Goal: Browse casually: Explore the website without a specific task or goal

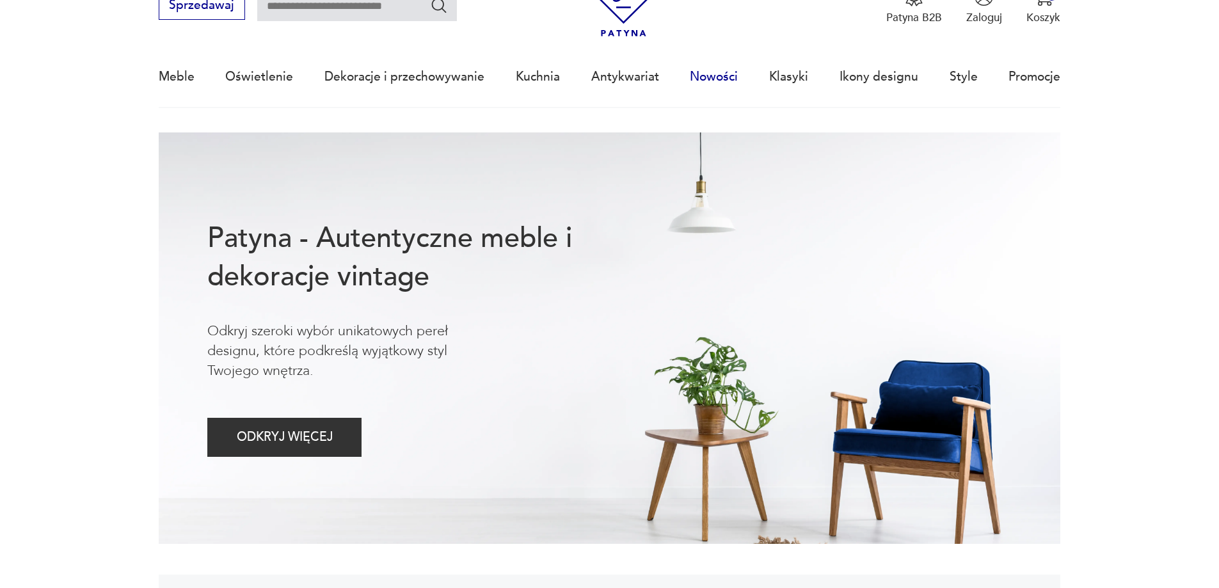
click at [708, 83] on link "Nowości" at bounding box center [714, 76] width 48 height 59
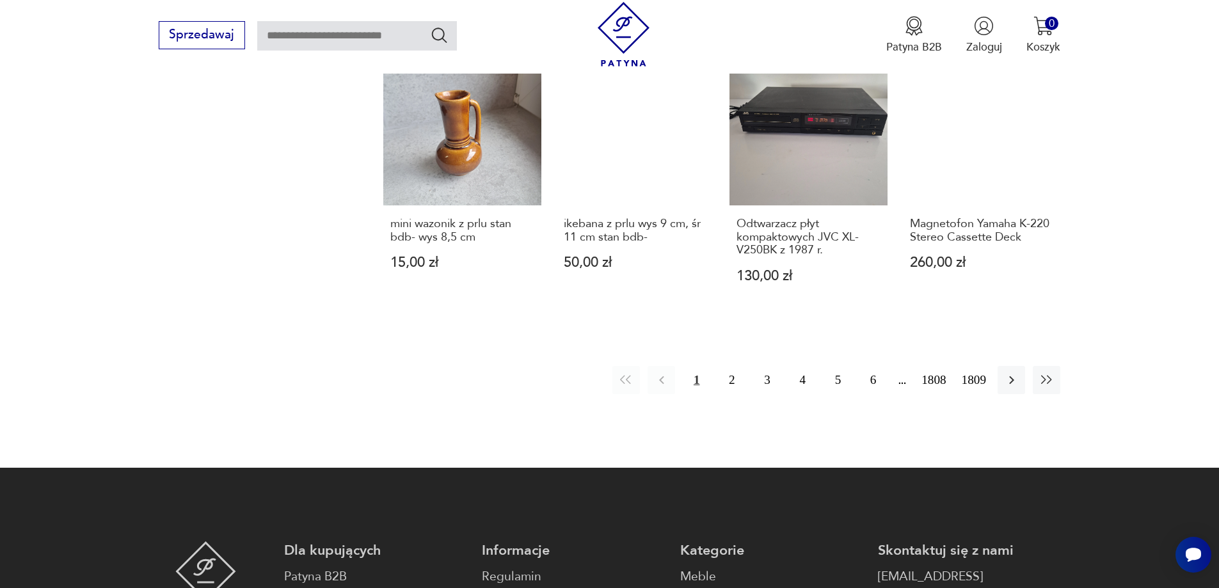
scroll to position [1239, 0]
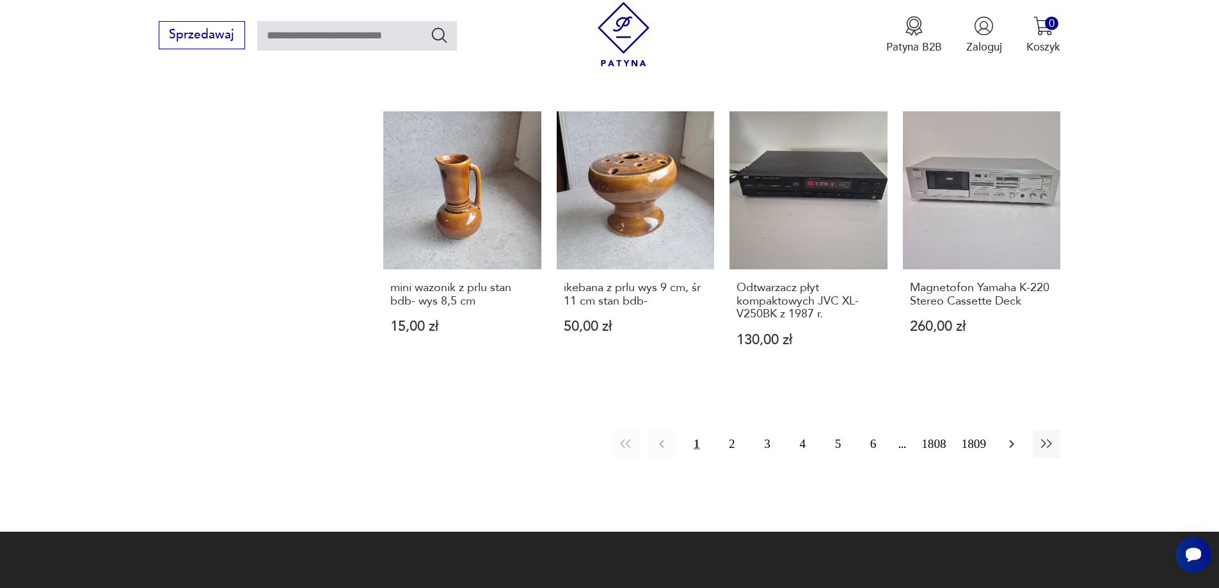
click at [1011, 436] on icon "button" at bounding box center [1011, 443] width 15 height 15
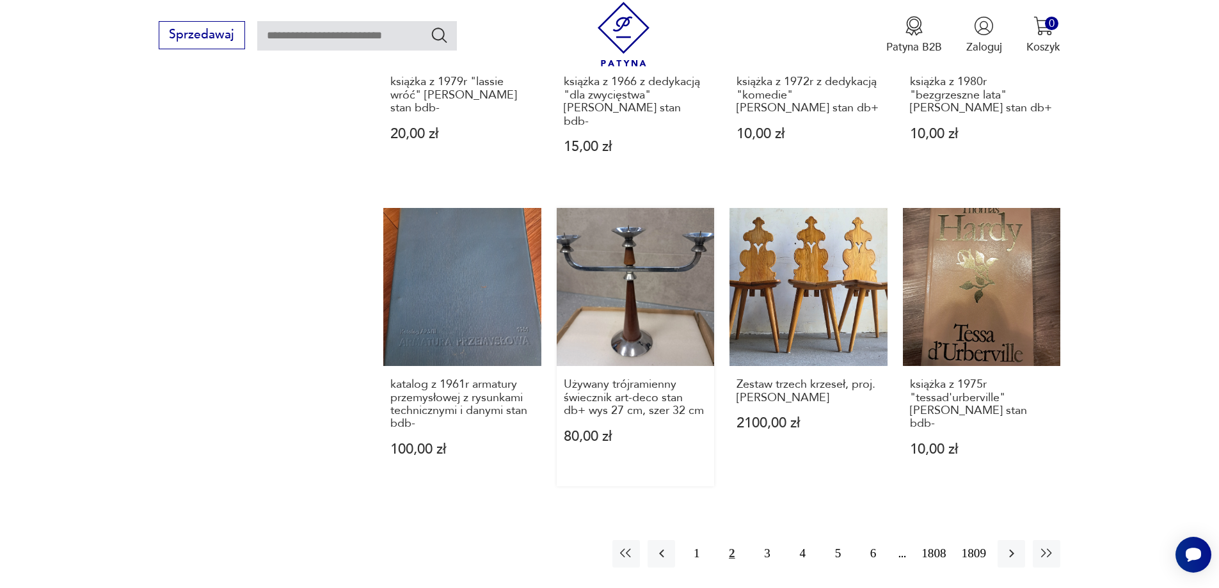
scroll to position [1177, 0]
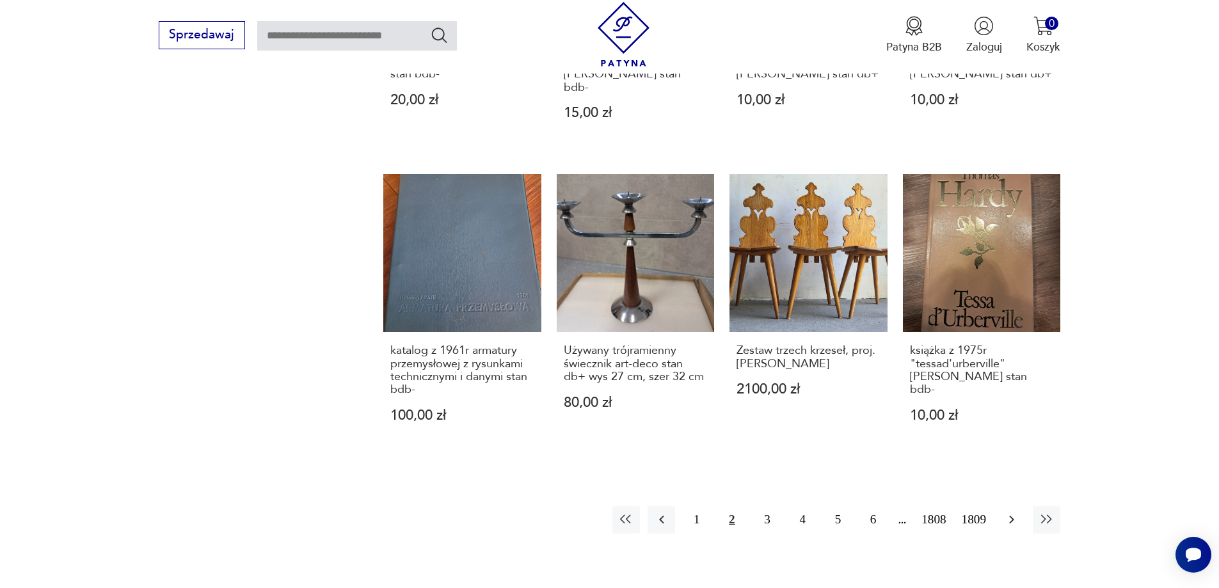
click at [1011, 512] on icon "button" at bounding box center [1011, 519] width 15 height 15
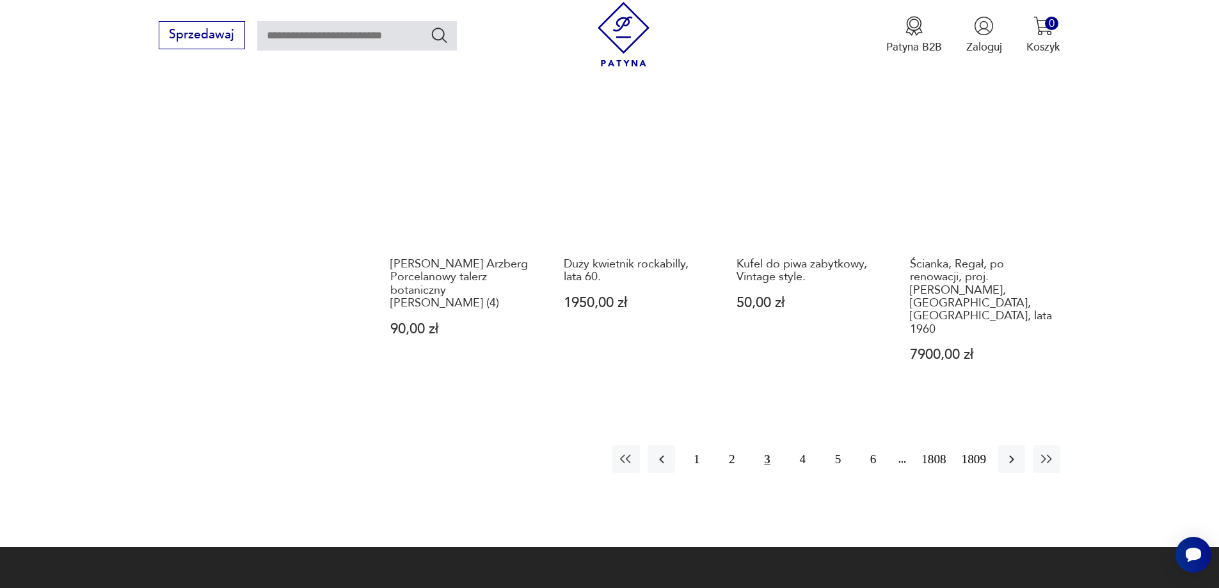
scroll to position [1177, 0]
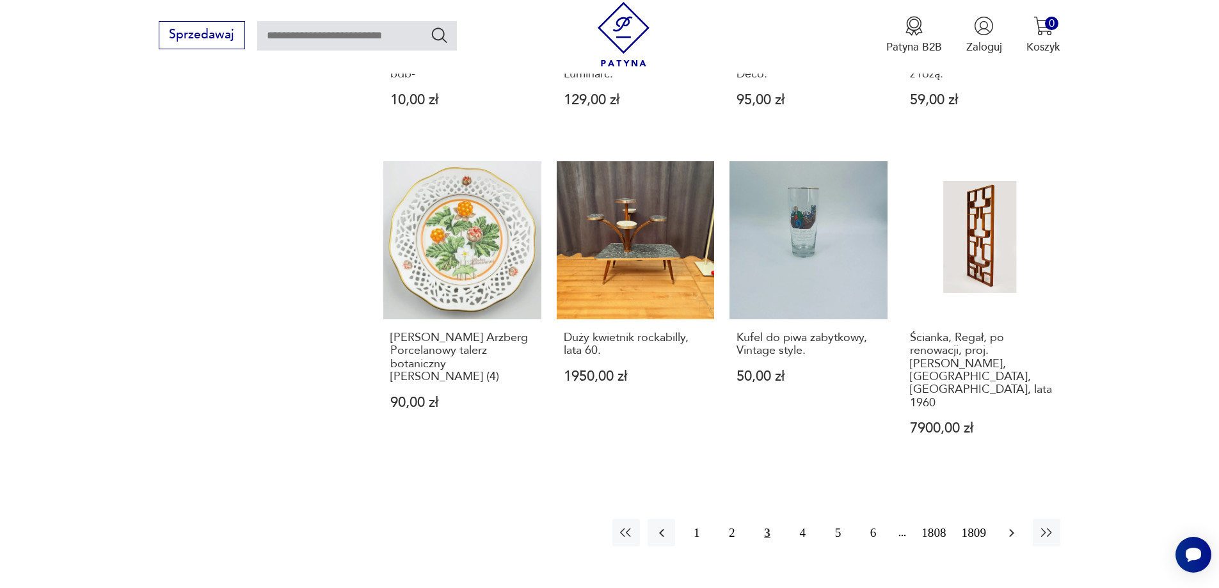
click at [1006, 525] on icon "button" at bounding box center [1011, 532] width 15 height 15
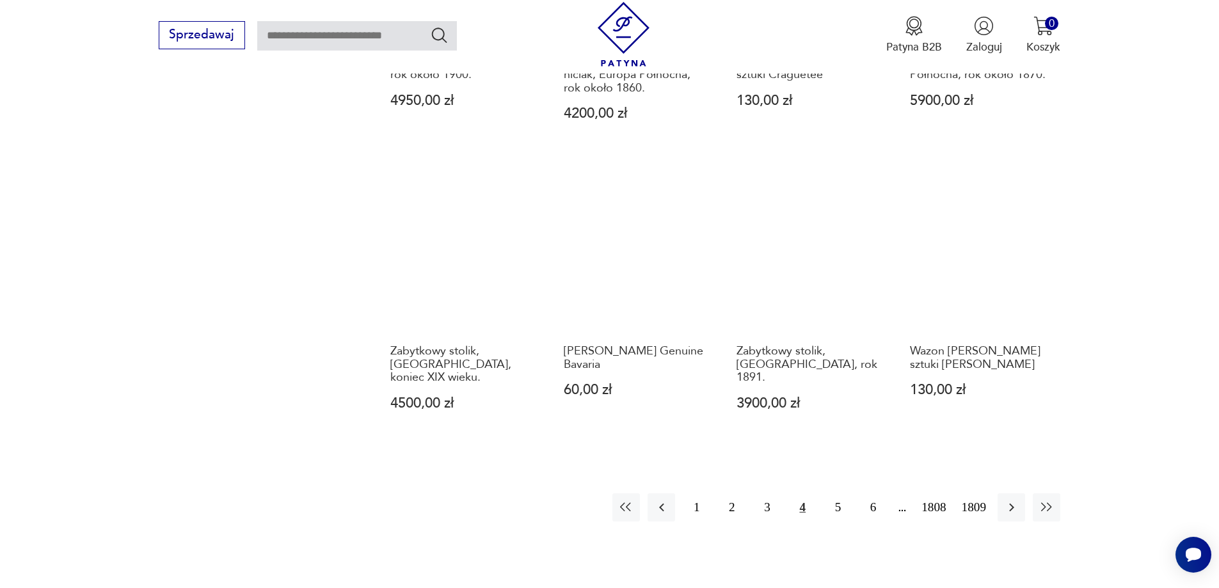
scroll to position [1177, 0]
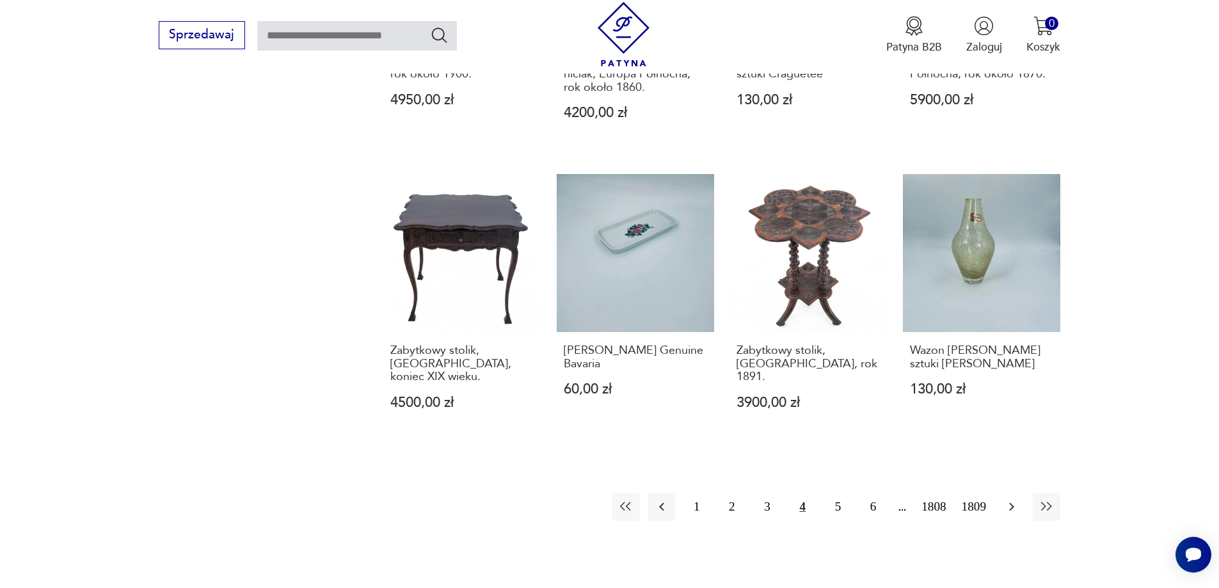
click at [1009, 499] on icon "button" at bounding box center [1011, 506] width 15 height 15
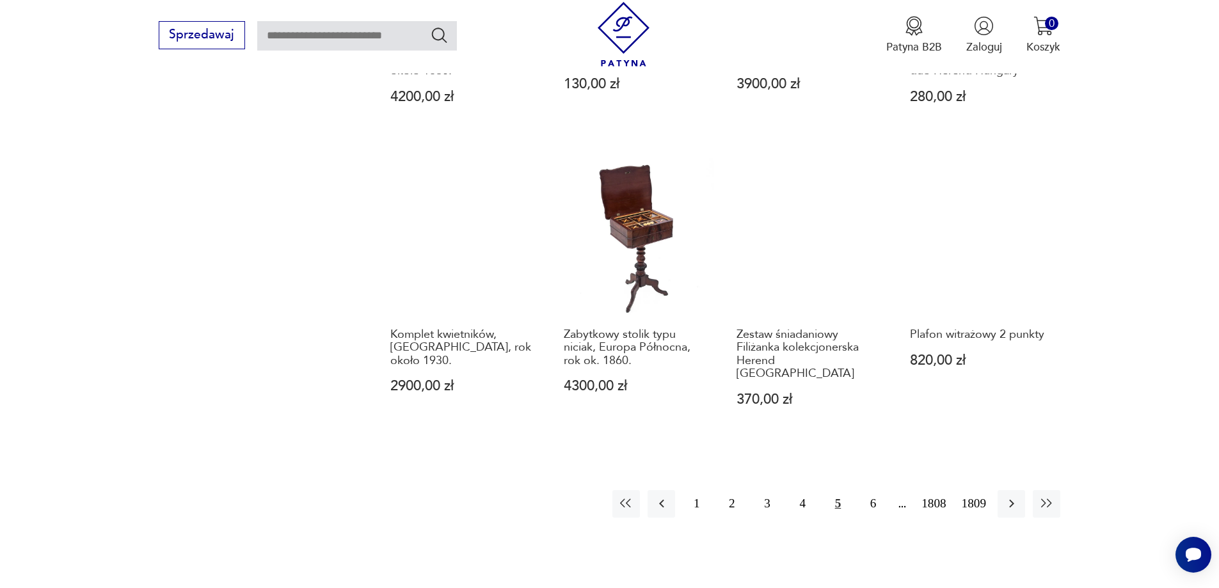
scroll to position [1177, 0]
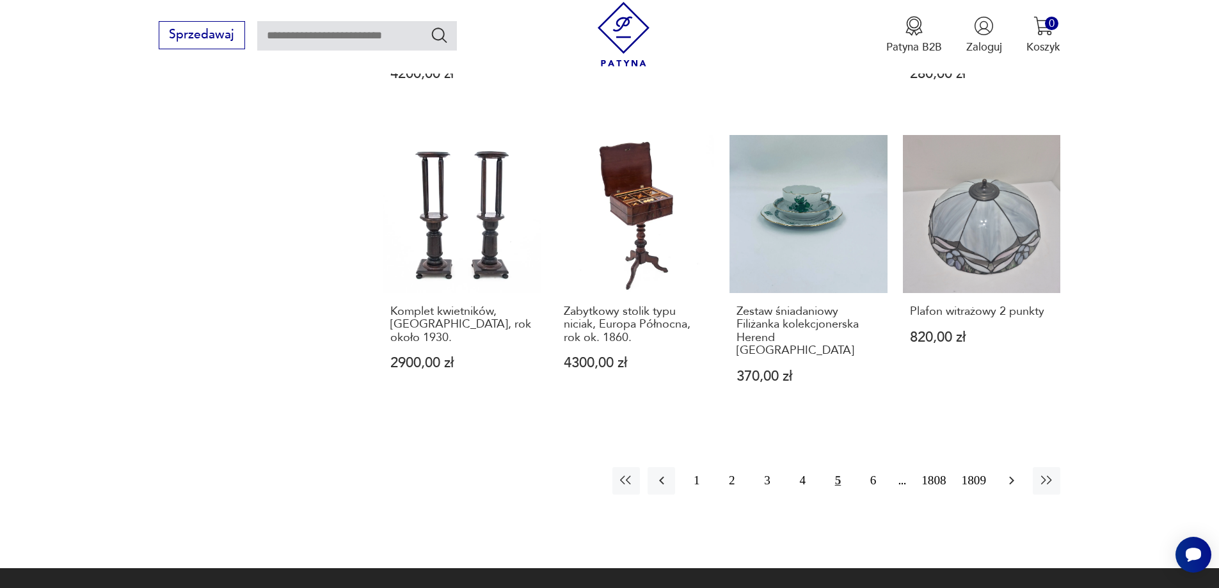
click at [1010, 473] on icon "button" at bounding box center [1011, 480] width 15 height 15
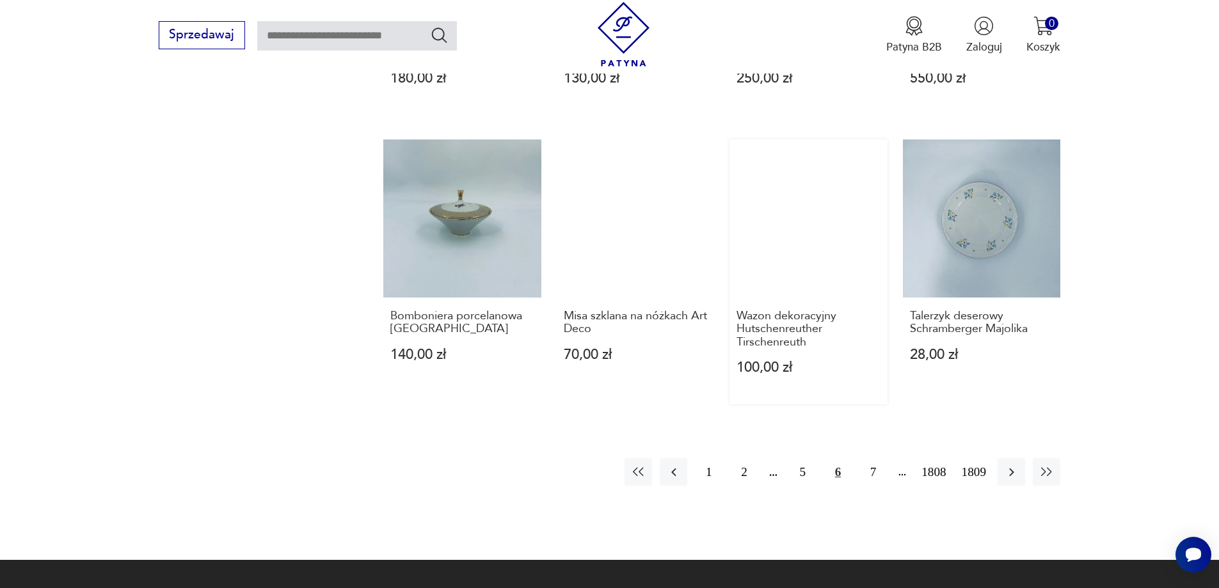
scroll to position [1177, 0]
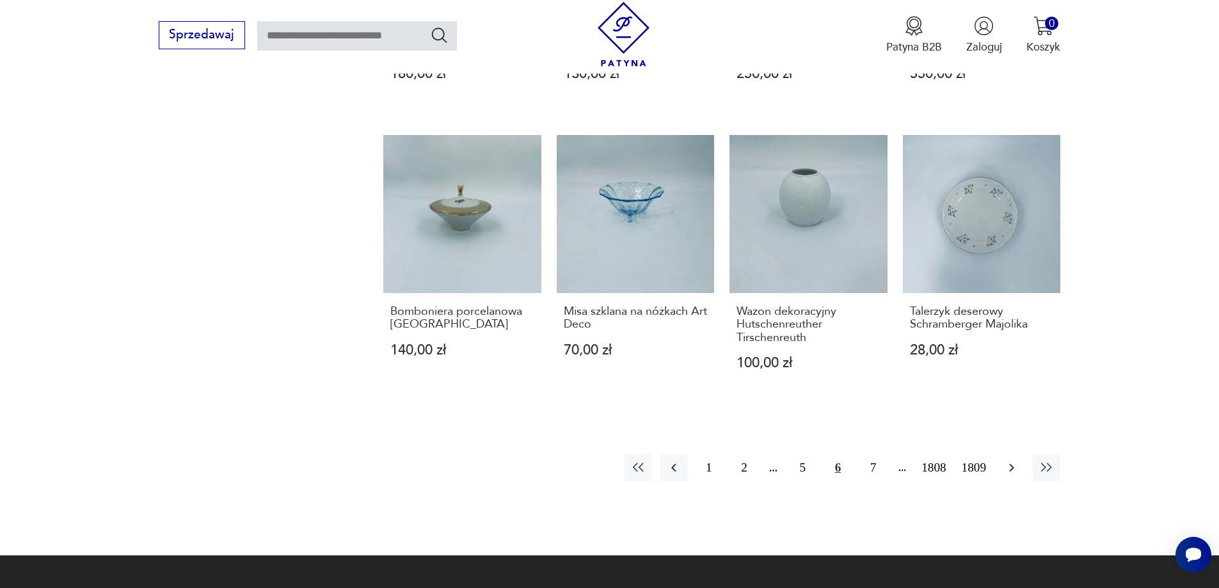
click at [1022, 457] on button "button" at bounding box center [1011, 468] width 28 height 28
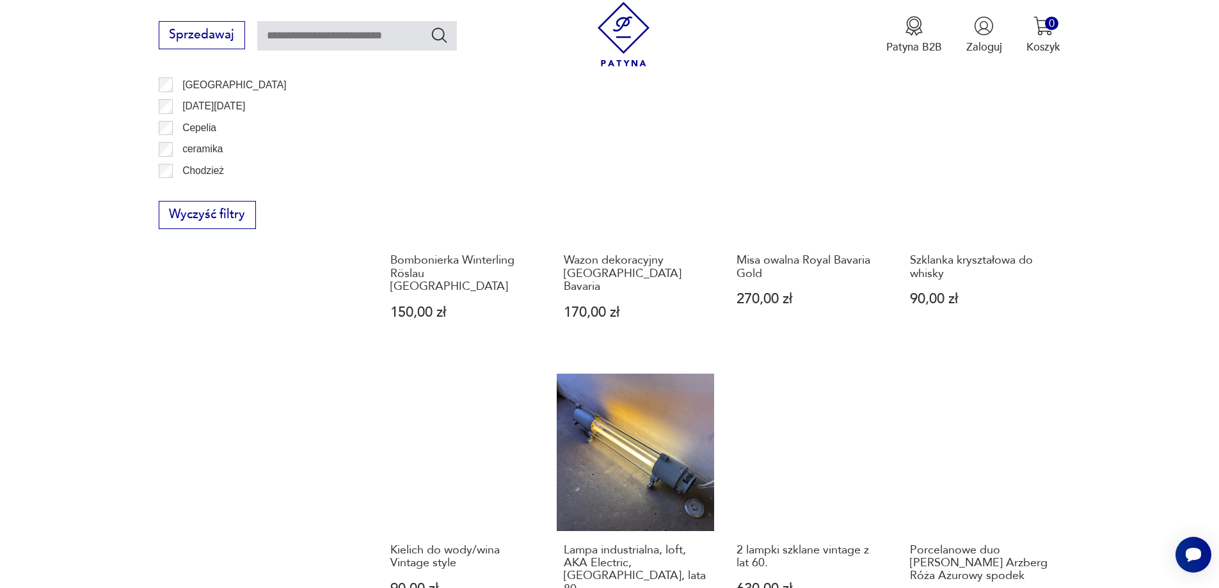
scroll to position [1113, 0]
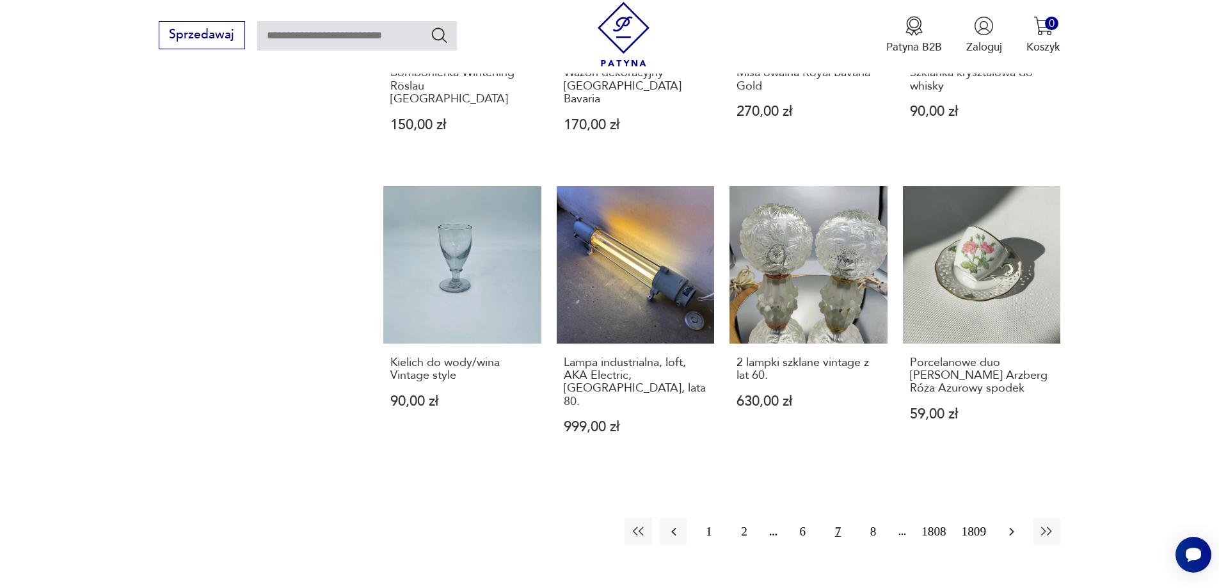
click at [1020, 518] on button "button" at bounding box center [1011, 532] width 28 height 28
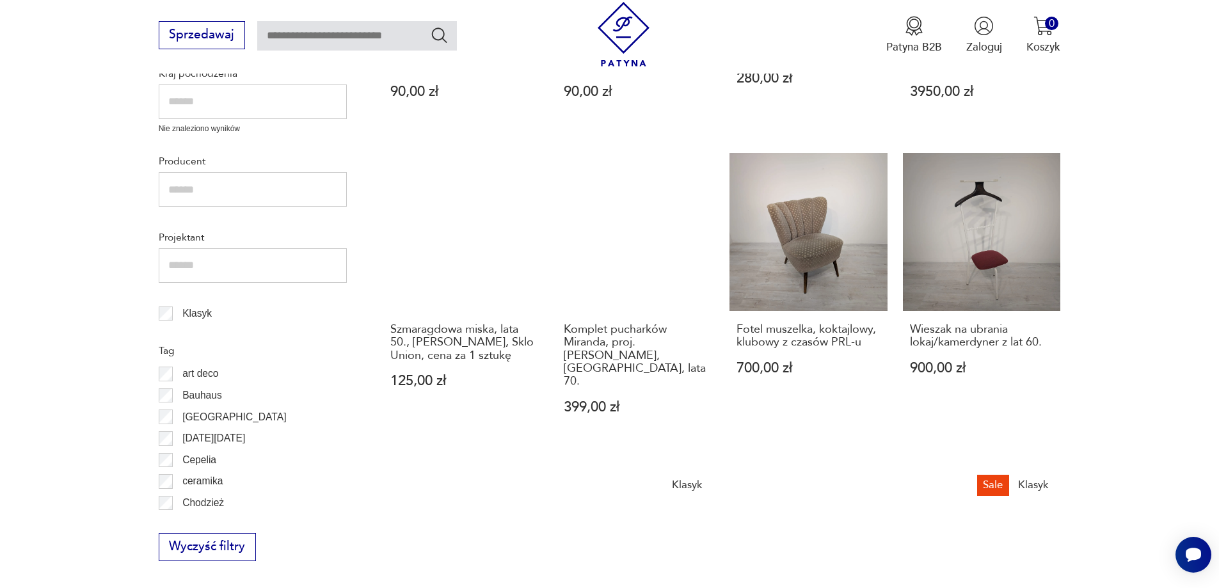
scroll to position [793, 0]
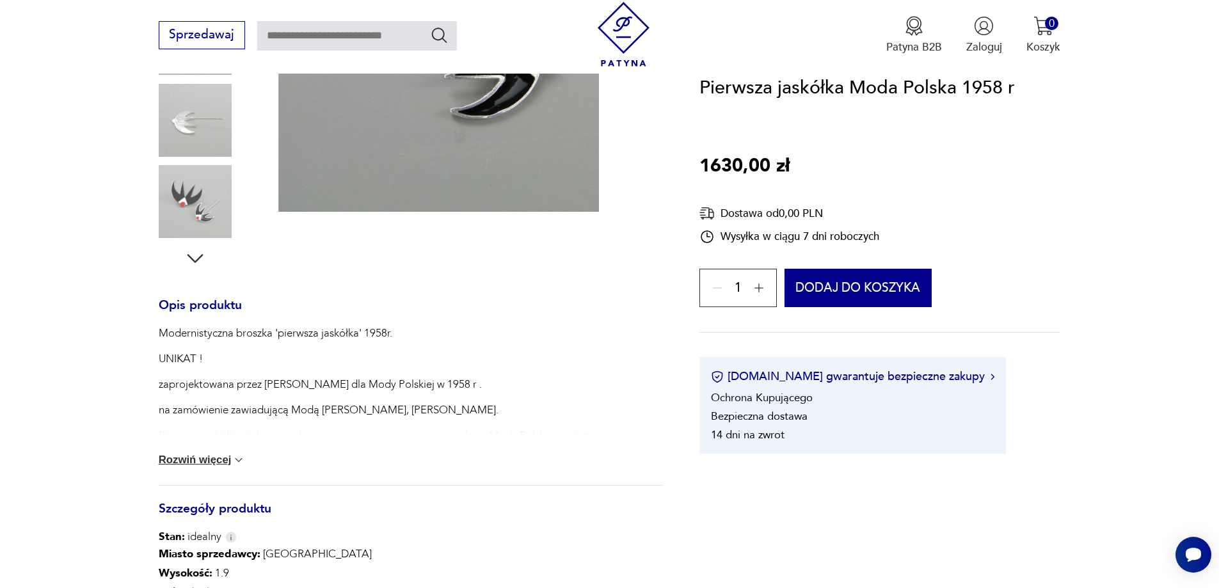
scroll to position [384, 0]
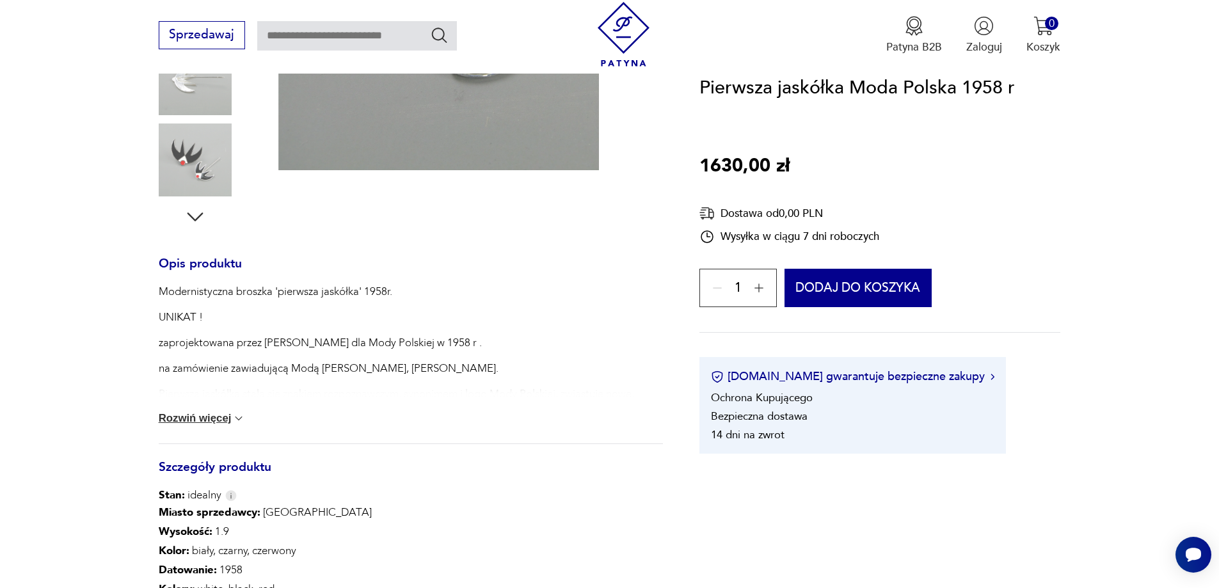
click at [294, 293] on p "Modernistyczna broszka 'pierwsza jaskółka' 1958r." at bounding box center [411, 291] width 504 height 15
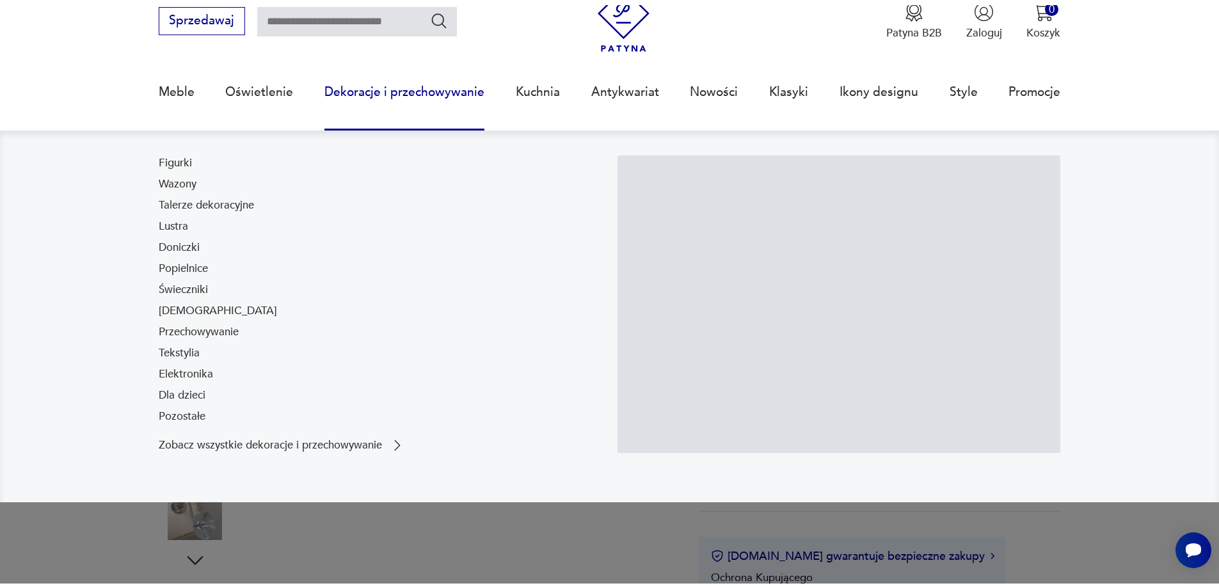
scroll to position [128, 0]
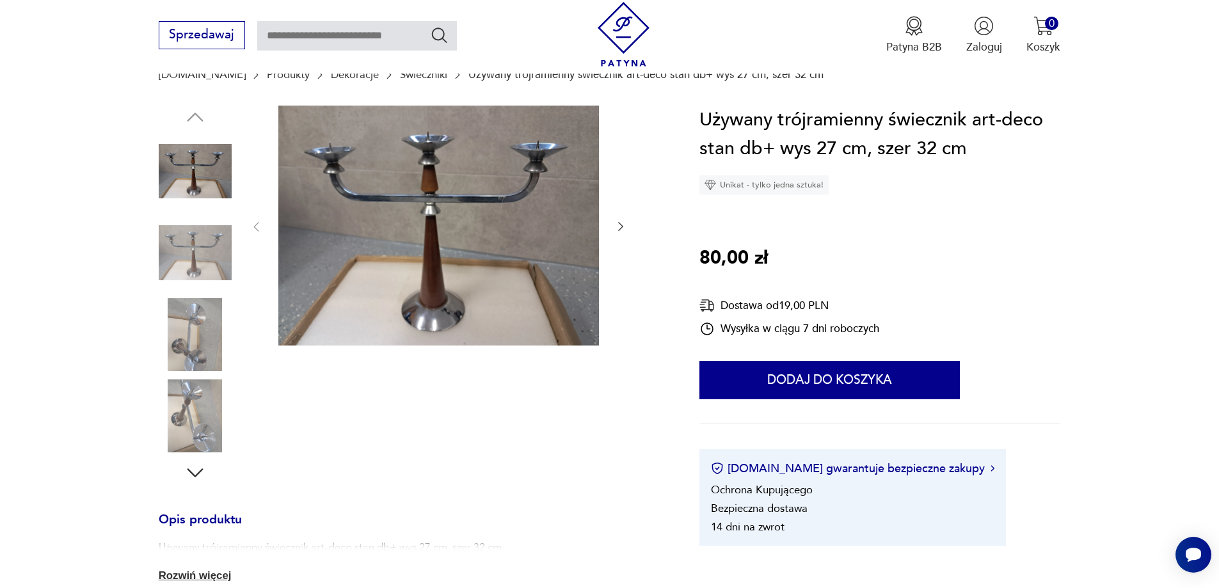
click at [210, 258] on img at bounding box center [195, 252] width 73 height 73
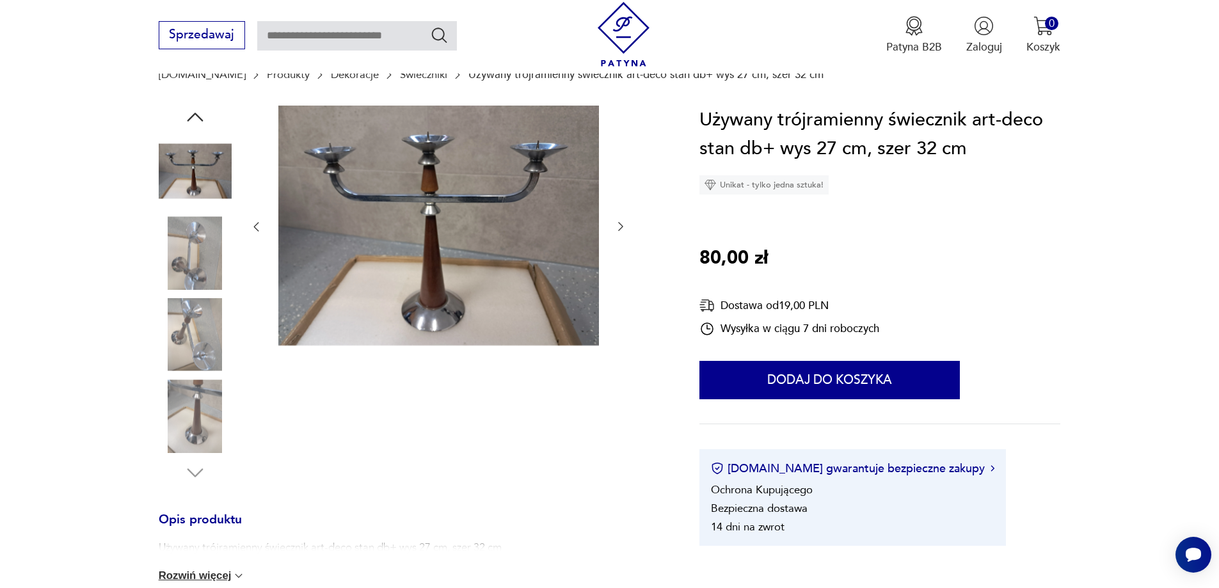
click at [203, 284] on img at bounding box center [195, 252] width 73 height 73
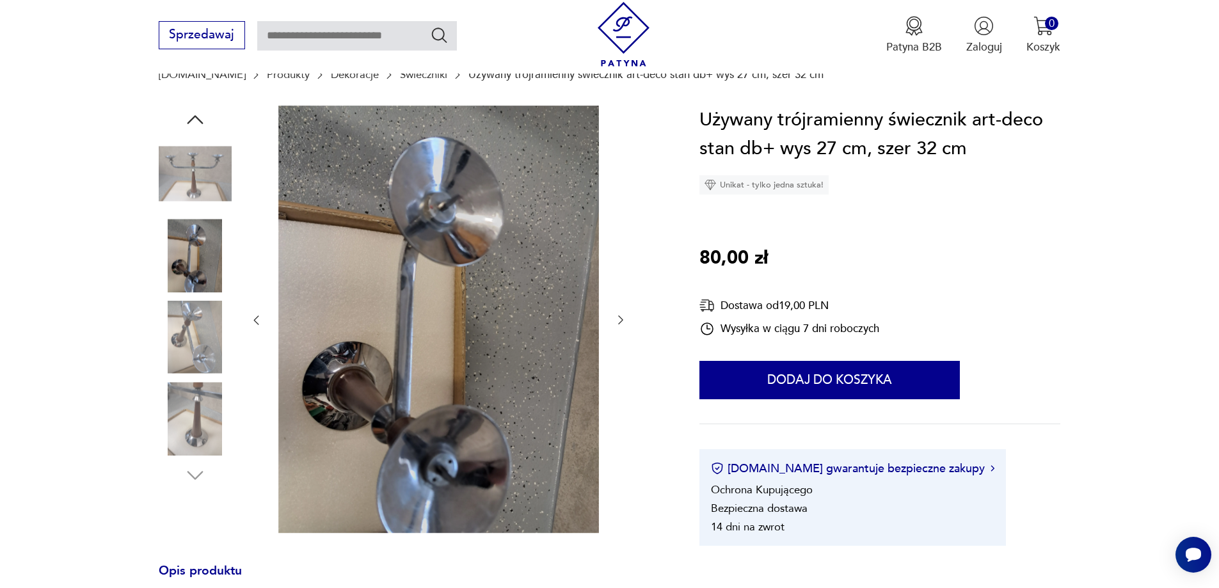
click at [198, 345] on img at bounding box center [195, 337] width 73 height 73
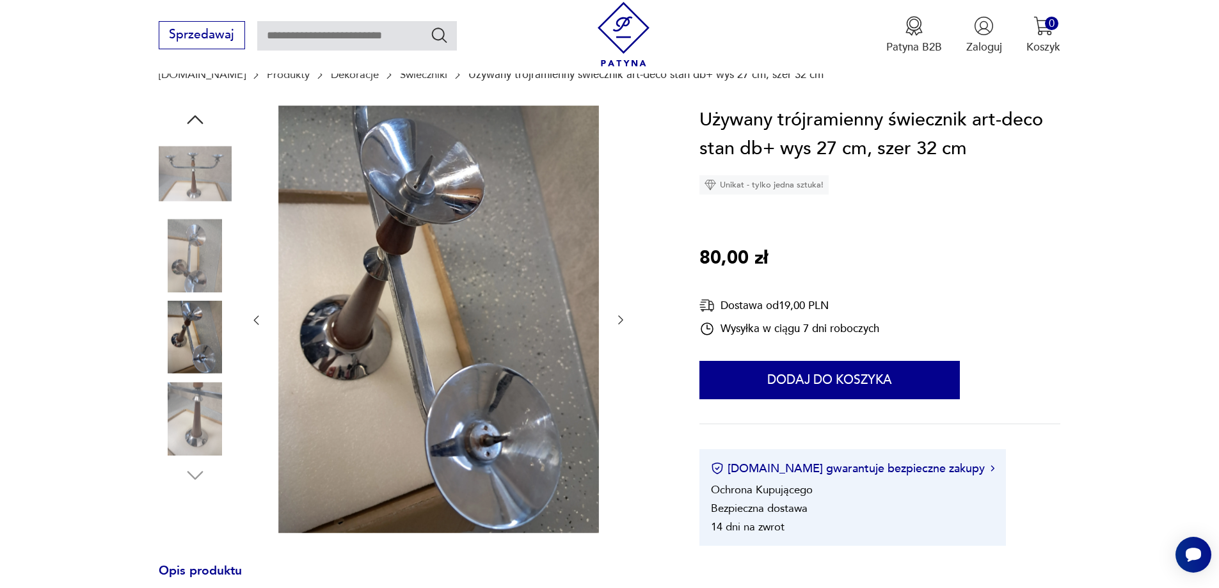
click at [203, 406] on img at bounding box center [195, 418] width 73 height 73
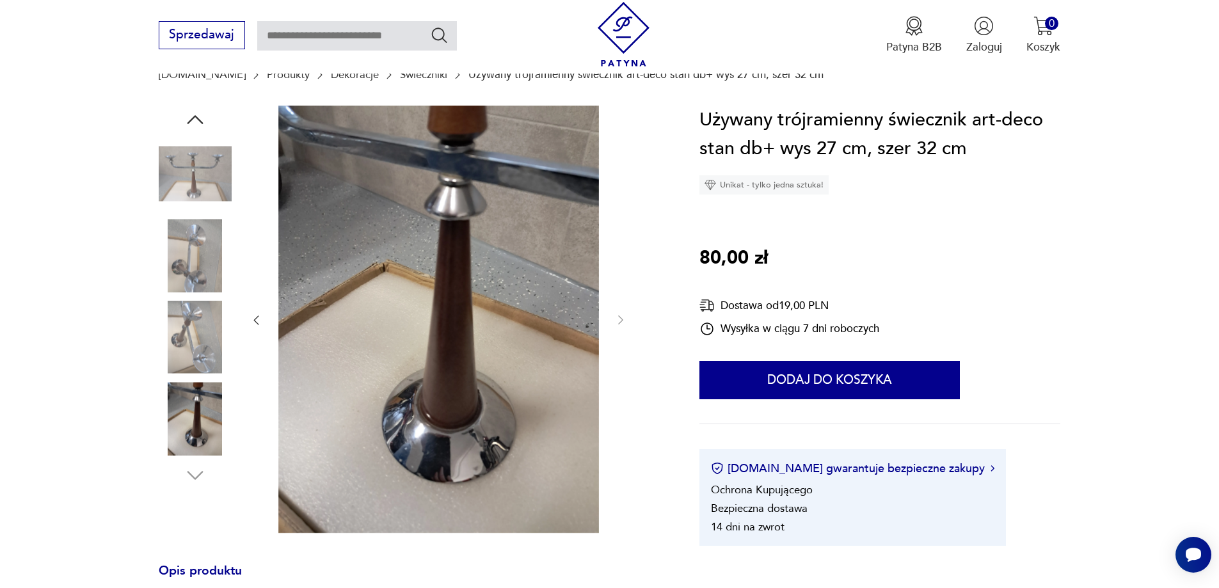
click at [203, 412] on img at bounding box center [195, 418] width 73 height 73
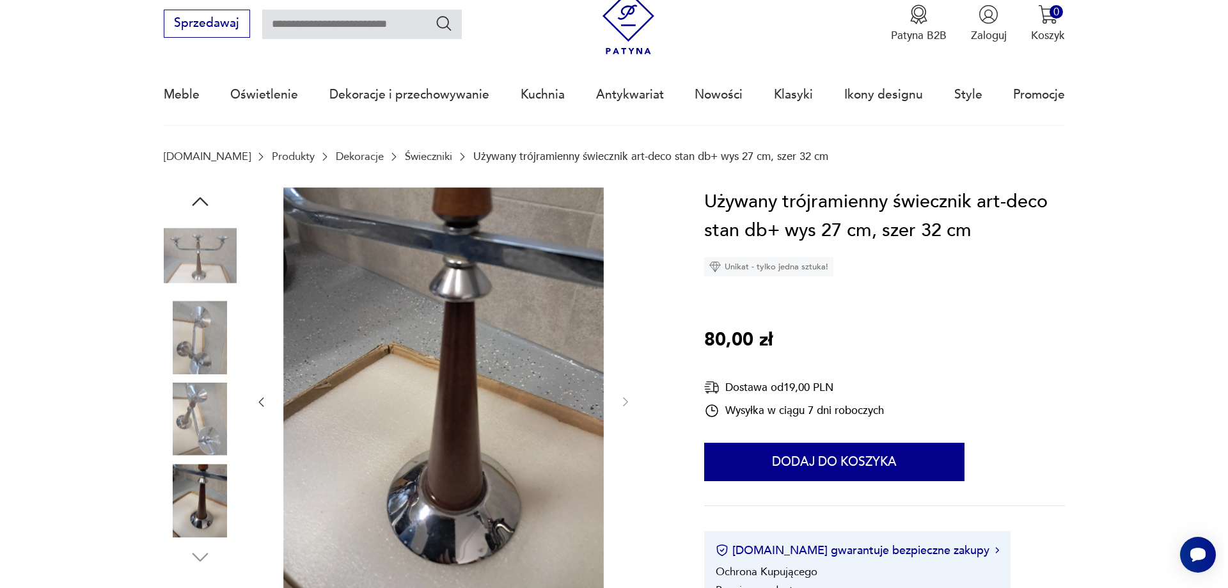
scroll to position [0, 0]
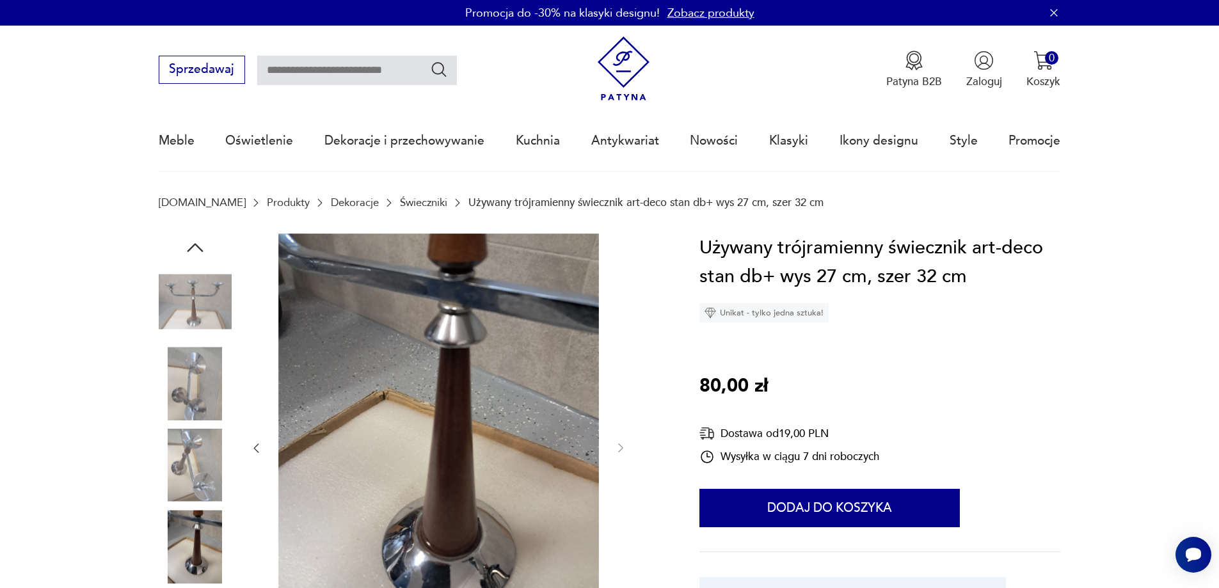
click at [194, 249] on icon "button" at bounding box center [195, 247] width 23 height 23
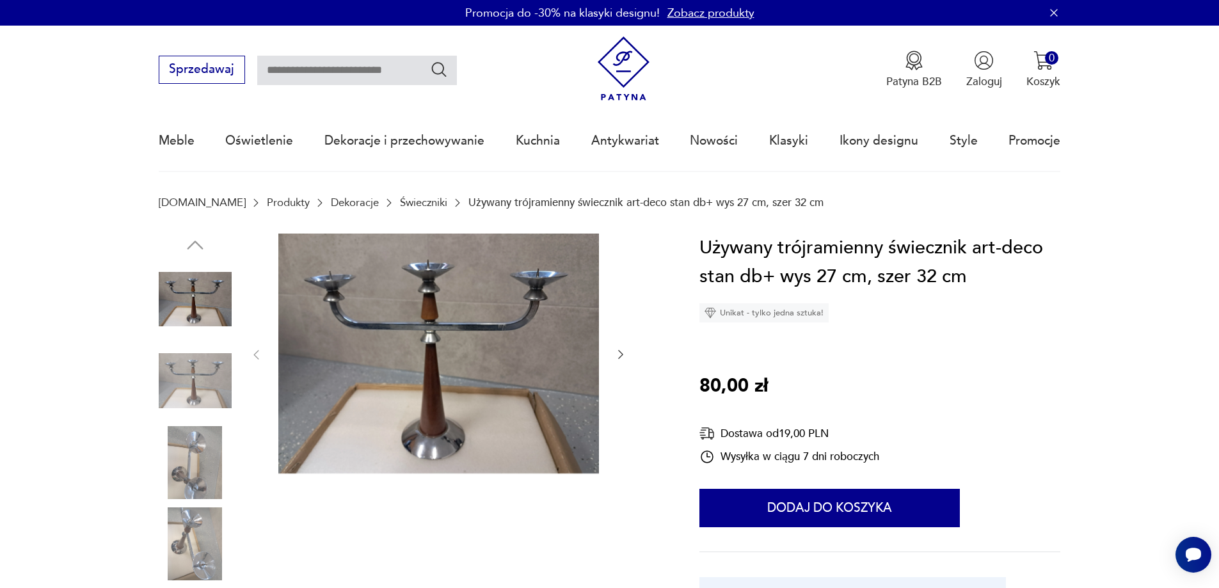
click at [189, 286] on img at bounding box center [195, 299] width 73 height 73
click at [186, 309] on img at bounding box center [195, 299] width 73 height 73
click at [408, 330] on img at bounding box center [438, 354] width 321 height 241
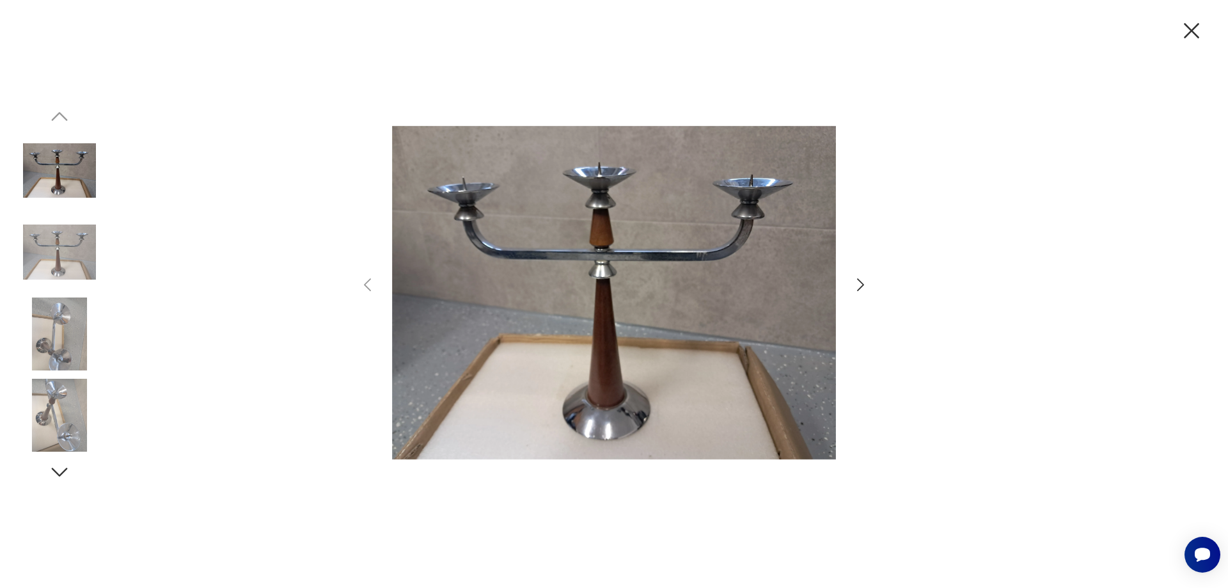
click at [576, 285] on img at bounding box center [614, 293] width 444 height 470
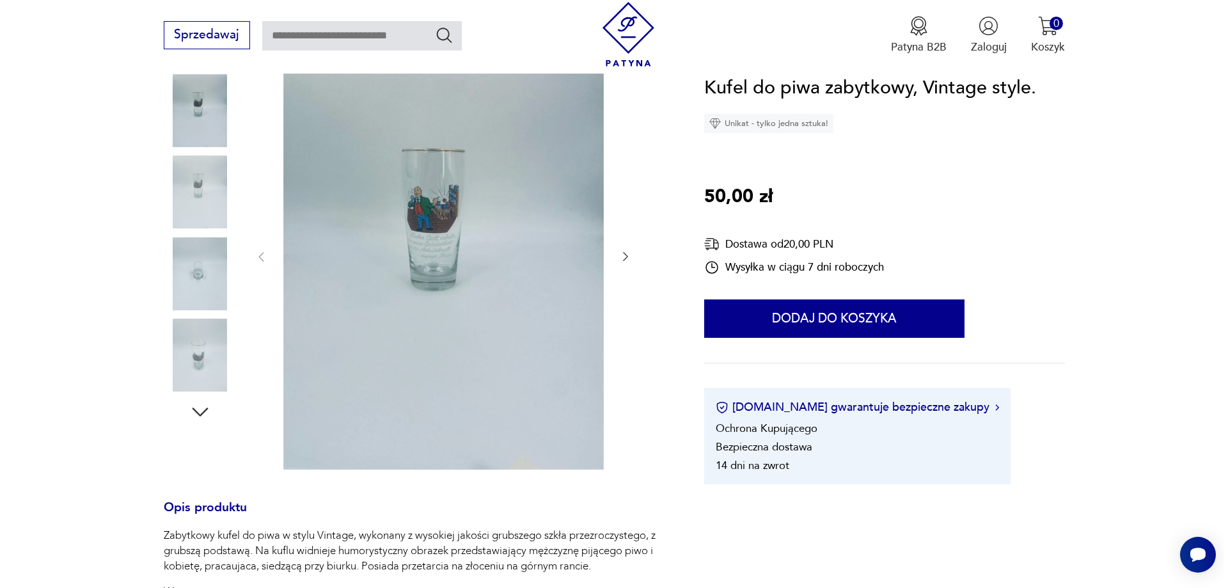
scroll to position [192, 0]
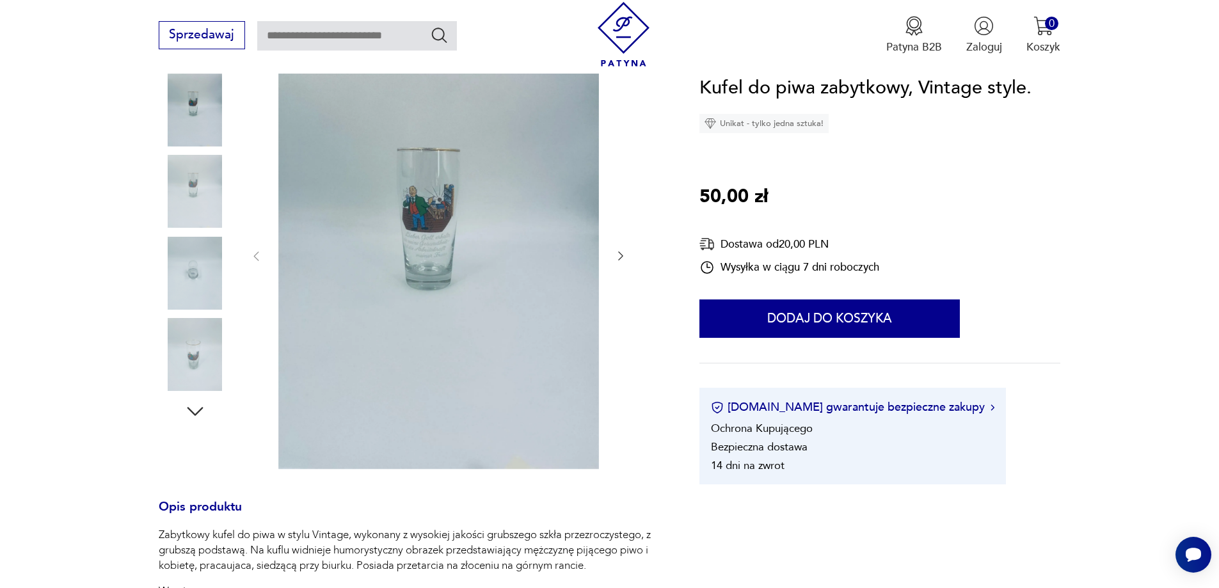
click at [420, 209] on img at bounding box center [438, 255] width 321 height 427
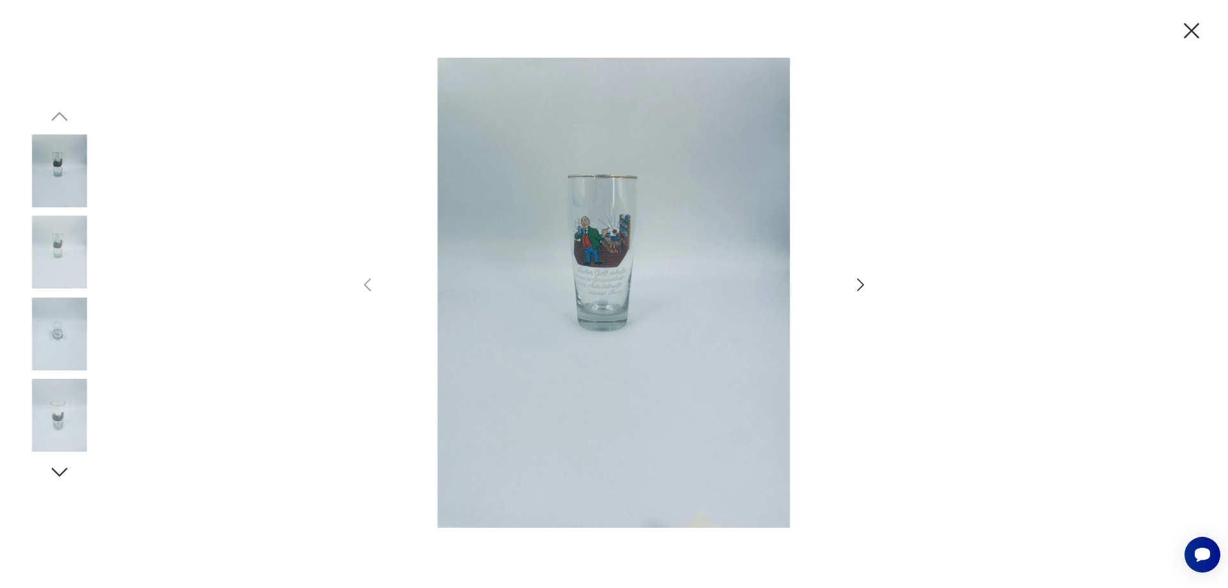
click at [578, 232] on img at bounding box center [614, 293] width 444 height 470
click at [67, 255] on img at bounding box center [59, 252] width 73 height 73
click at [50, 328] on img at bounding box center [59, 333] width 73 height 73
